Goal: Book appointment/travel/reservation

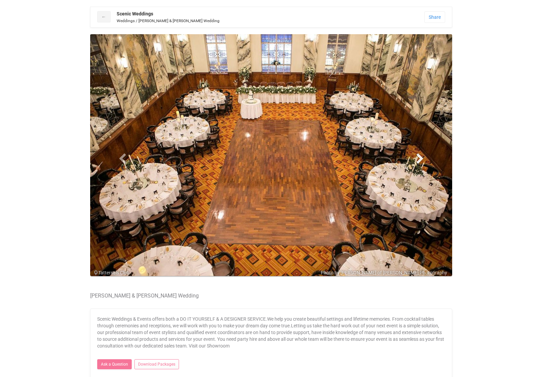
click at [420, 160] on span at bounding box center [420, 158] width 10 height 10
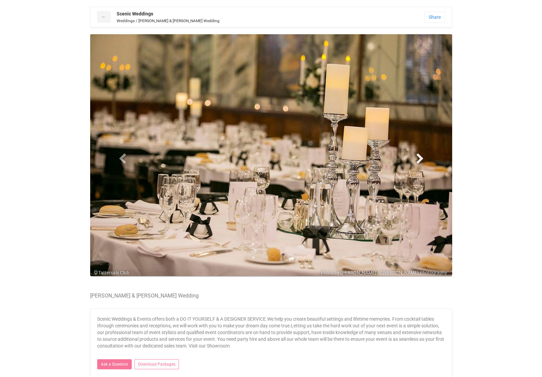
click at [420, 160] on span at bounding box center [420, 158] width 10 height 10
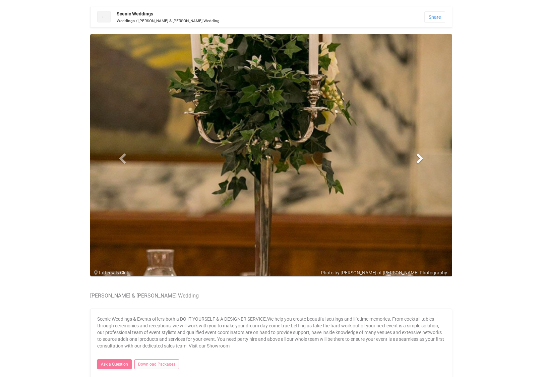
click at [420, 160] on span at bounding box center [420, 158] width 10 height 10
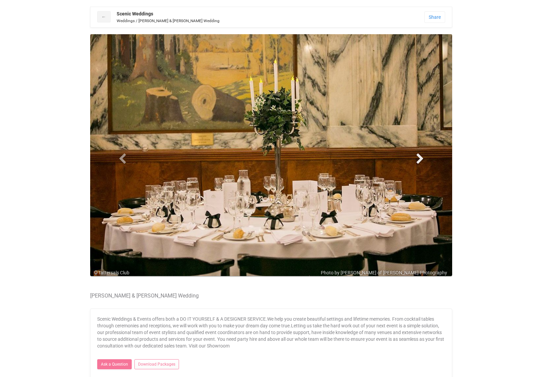
click at [420, 160] on span at bounding box center [420, 158] width 10 height 10
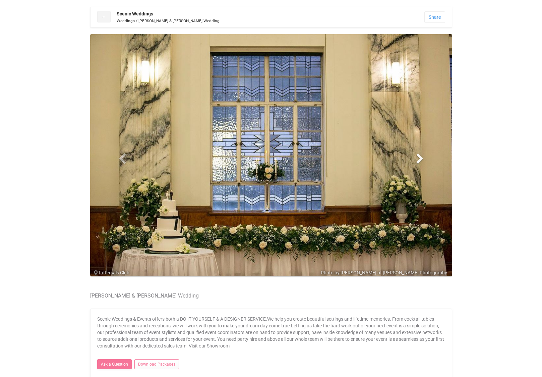
click at [420, 160] on span at bounding box center [420, 158] width 10 height 10
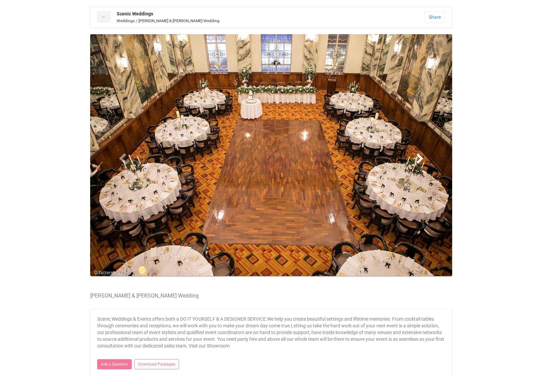
click at [420, 160] on span at bounding box center [420, 158] width 10 height 10
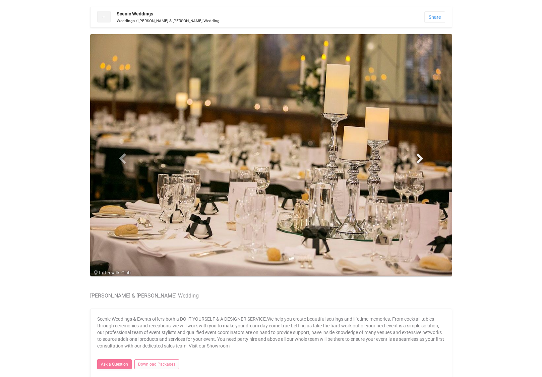
click at [420, 160] on span at bounding box center [420, 158] width 10 height 10
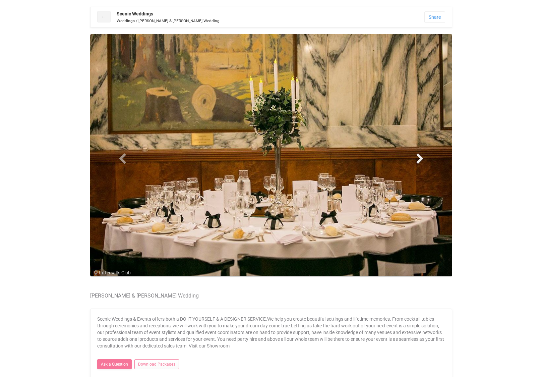
click at [420, 160] on span at bounding box center [420, 158] width 10 height 10
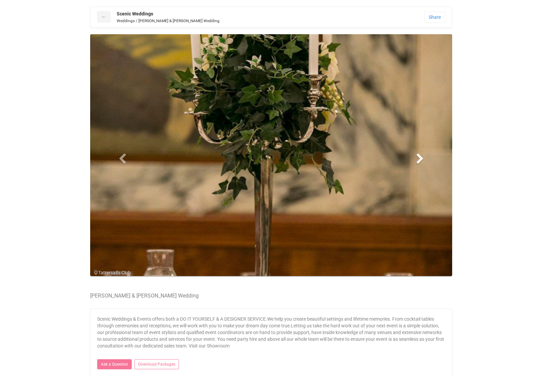
click at [420, 160] on span at bounding box center [420, 158] width 10 height 10
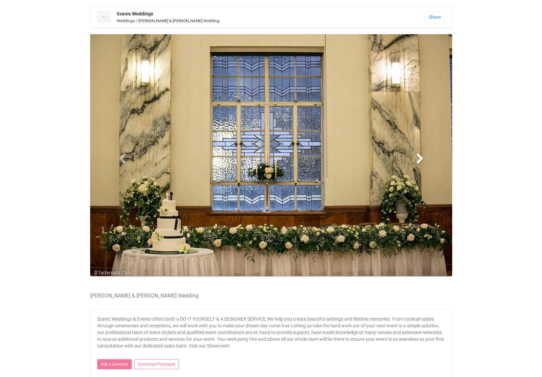
click at [420, 160] on span at bounding box center [420, 158] width 10 height 10
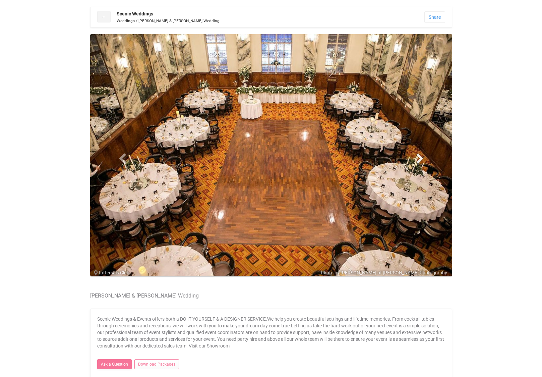
click at [420, 160] on span at bounding box center [420, 158] width 10 height 10
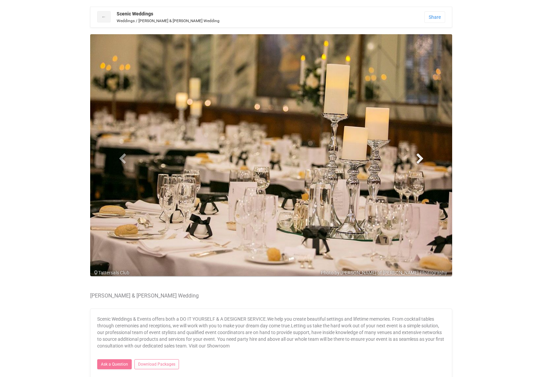
click at [420, 160] on span at bounding box center [420, 158] width 10 height 10
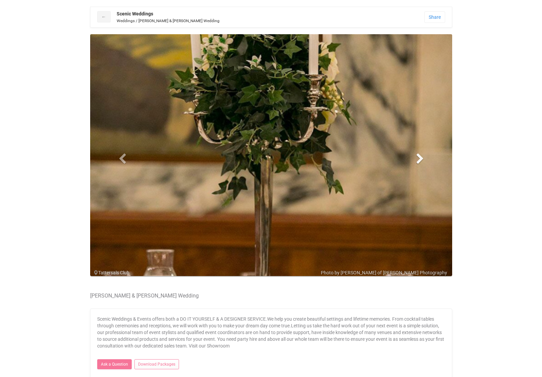
click at [420, 160] on span at bounding box center [420, 158] width 10 height 10
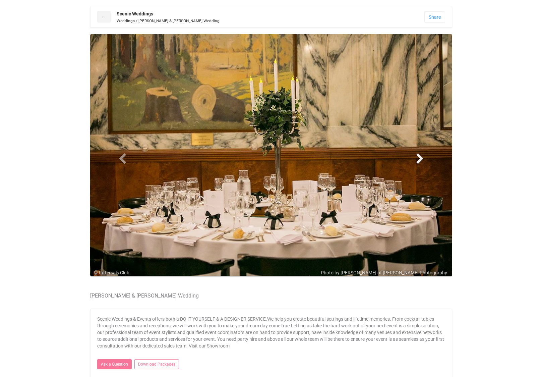
click at [420, 160] on span at bounding box center [420, 158] width 10 height 10
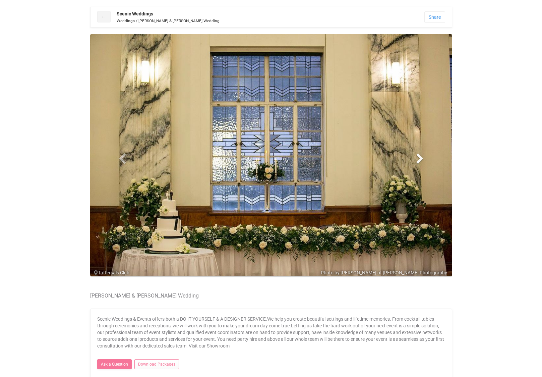
click at [420, 160] on span at bounding box center [420, 158] width 10 height 10
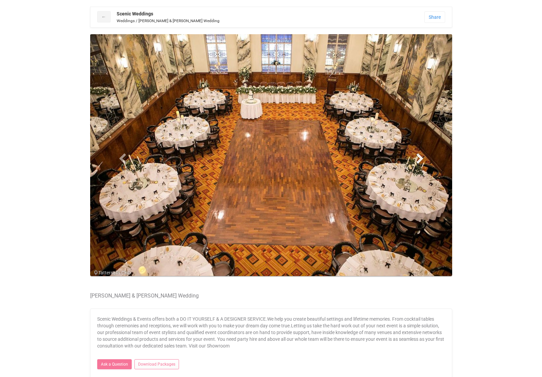
click at [420, 160] on span at bounding box center [420, 158] width 10 height 10
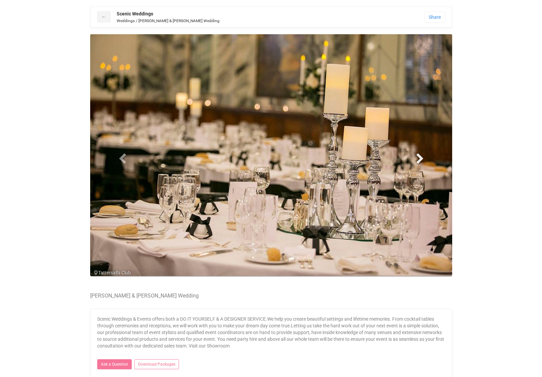
click at [420, 160] on span at bounding box center [420, 158] width 10 height 10
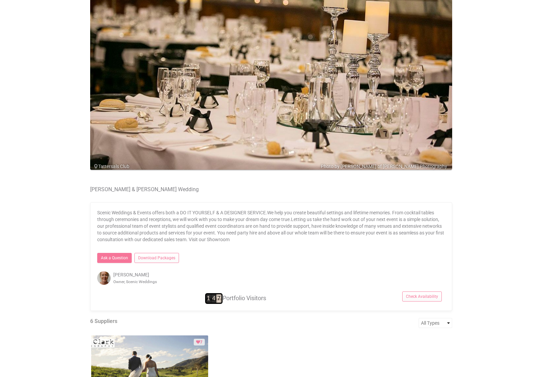
scroll to position [111, 0]
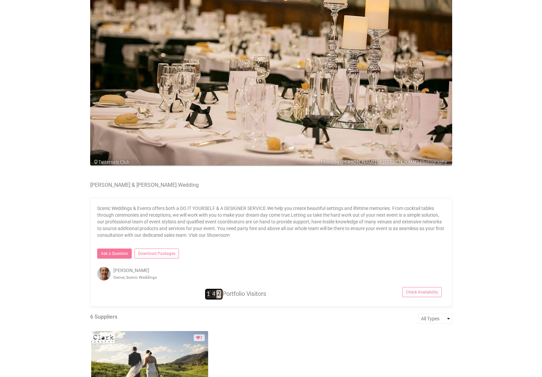
click at [117, 185] on h4 "[PERSON_NAME] & [PERSON_NAME] Wedding" at bounding box center [271, 185] width 362 height 6
